Goal: Check status: Check status

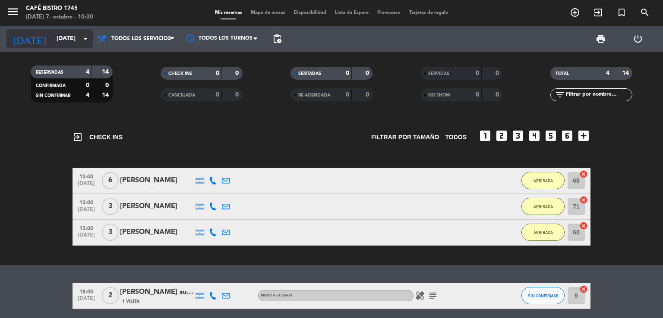
click at [66, 47] on div "[DATE] [DATE] arrow_drop_down" at bounding box center [49, 38] width 86 height 19
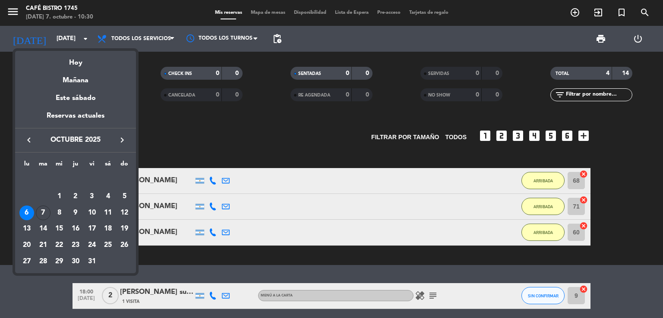
click at [40, 214] on div "7" at bounding box center [43, 213] width 15 height 15
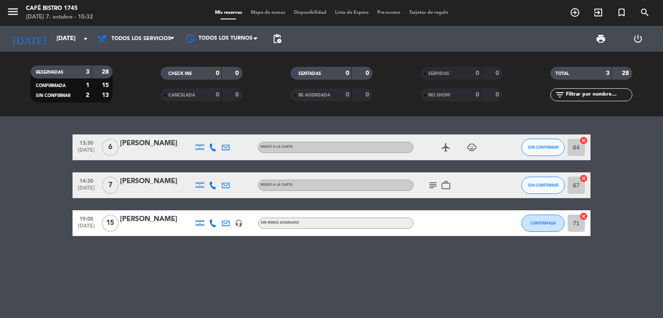
click at [434, 184] on icon "subject" at bounding box center [433, 185] width 10 height 10
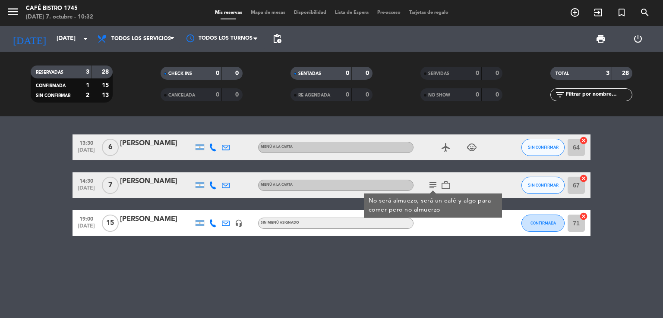
click at [213, 184] on icon at bounding box center [213, 186] width 8 height 8
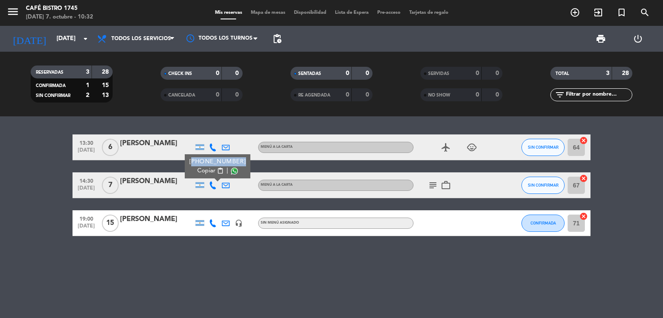
drag, startPoint x: 190, startPoint y: 163, endPoint x: 238, endPoint y: 163, distance: 47.9
click at [238, 163] on div "[PHONE_NUMBER] Copiar content_paste |" at bounding box center [218, 166] width 66 height 24
click at [276, 171] on div "13:30 [DATE] 6 [PERSON_NAME] MENÚ A LA CARTA airplanemode_active child_care SIN…" at bounding box center [331, 186] width 518 height 102
click at [202, 183] on div at bounding box center [199, 186] width 9 height 6
click at [212, 186] on icon at bounding box center [213, 186] width 8 height 8
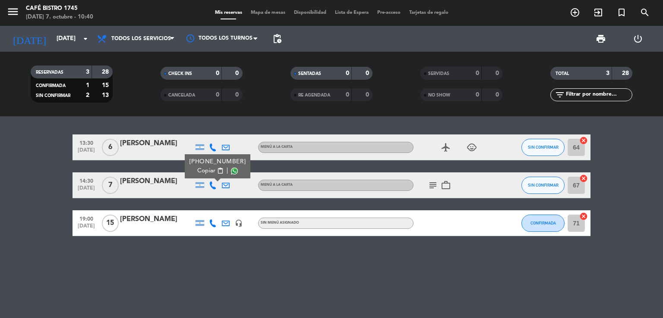
drag, startPoint x: 61, startPoint y: 61, endPoint x: 61, endPoint y: 52, distance: 9.1
click at [62, 60] on div "RESERVADAS 3 28 CONFIRMADA 1 15 SIN CONFIRMAR 2 13 CHECK INS 0 0 CANCELADA 0 0 …" at bounding box center [331, 84] width 663 height 65
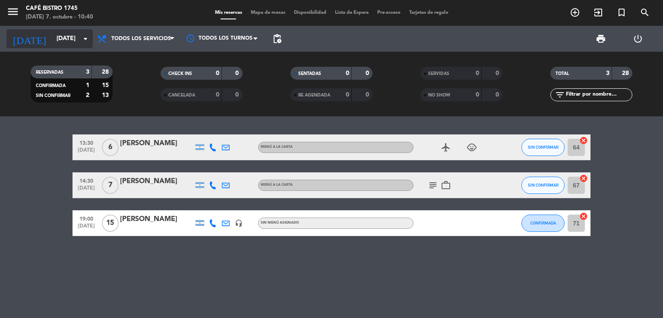
drag, startPoint x: 61, startPoint y: 52, endPoint x: 59, endPoint y: 37, distance: 15.3
click at [61, 51] on div "menu Café Bistro 1745 [DATE] 7. octubre - 10:40 Mis reservas Mapa de mesas Disp…" at bounding box center [331, 58] width 663 height 117
click at [59, 36] on input "[DATE]" at bounding box center [93, 39] width 82 height 16
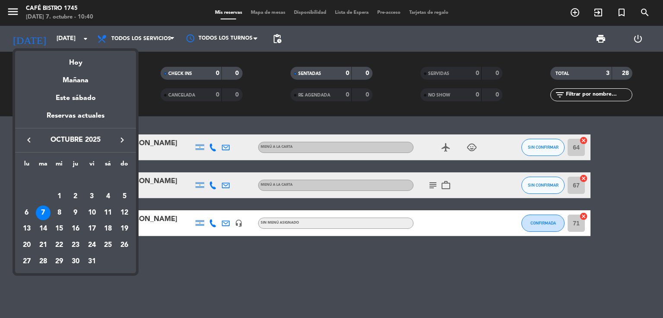
drag, startPoint x: 56, startPoint y: 214, endPoint x: 49, endPoint y: 176, distance: 39.0
click at [57, 214] on div "8" at bounding box center [59, 213] width 15 height 15
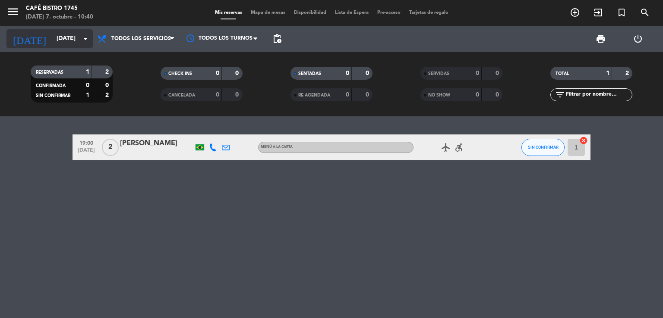
click at [52, 36] on input "[DATE]" at bounding box center [93, 39] width 82 height 16
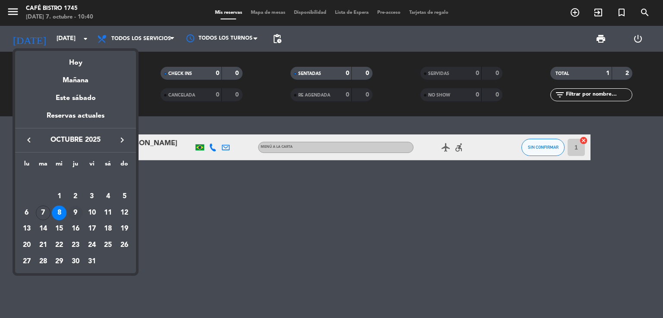
click at [76, 210] on div "9" at bounding box center [75, 213] width 15 height 15
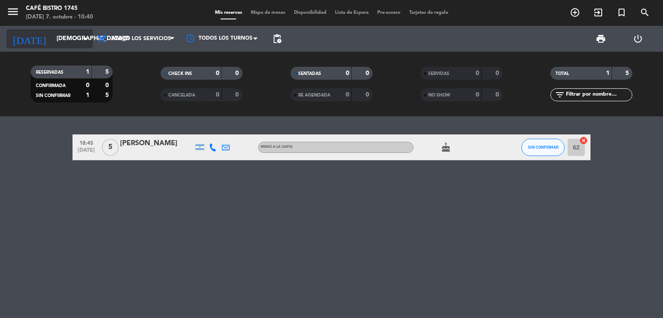
click at [71, 38] on input "[DEMOGRAPHIC_DATA][DATE]" at bounding box center [93, 39] width 82 height 16
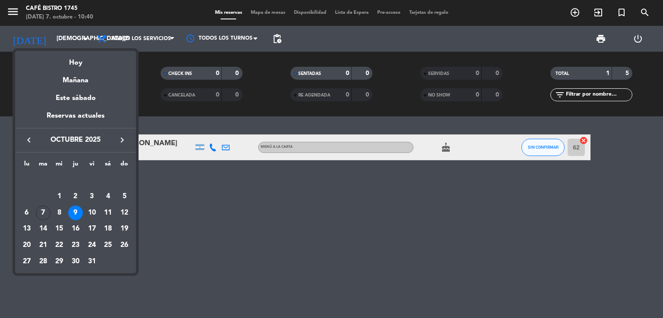
drag, startPoint x: 44, startPoint y: 214, endPoint x: 49, endPoint y: 214, distance: 4.7
click at [47, 214] on div "7" at bounding box center [43, 213] width 15 height 15
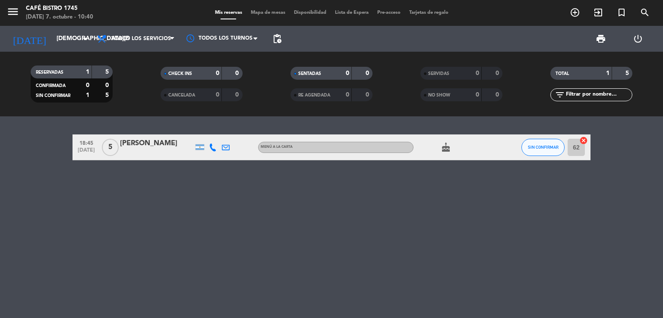
type input "[DATE]"
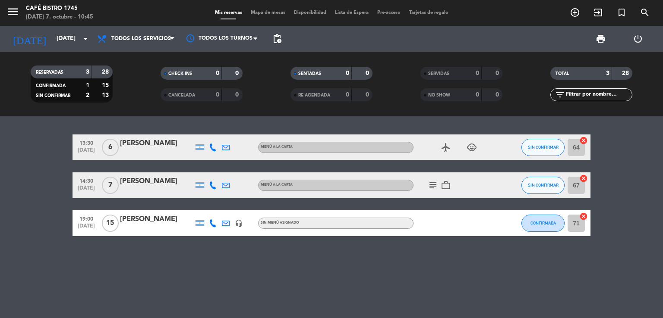
click at [82, 273] on div "13:30 [DATE] 6 [PERSON_NAME] MENÚ A LA CARTA airplanemode_active child_care SIN…" at bounding box center [331, 218] width 663 height 202
click at [434, 184] on icon "subject" at bounding box center [433, 185] width 10 height 10
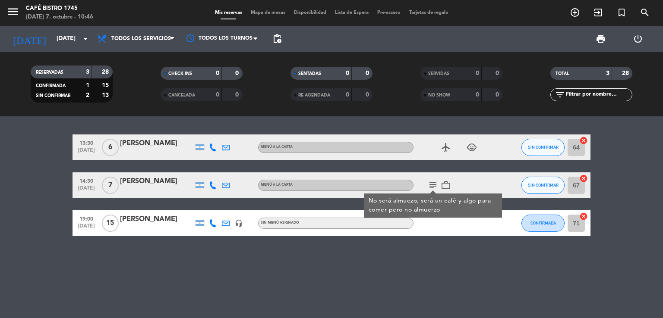
click at [212, 187] on icon at bounding box center [213, 186] width 8 height 8
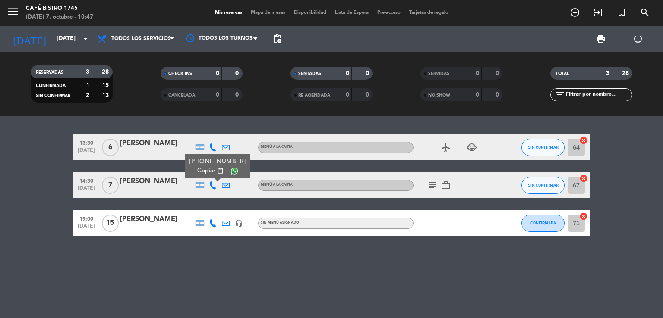
click at [470, 146] on icon "child_care" at bounding box center [471, 147] width 10 height 10
click at [444, 145] on icon "airplanemode_active" at bounding box center [446, 147] width 10 height 10
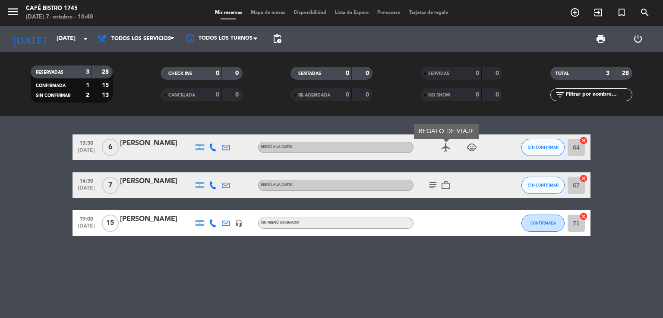
click at [478, 151] on div "airplanemode_active REGALO DE VIAJE child_care" at bounding box center [452, 147] width 78 height 25
click at [475, 150] on icon "child_care" at bounding box center [471, 147] width 10 height 10
click at [443, 152] on icon "airplanemode_active" at bounding box center [446, 147] width 10 height 10
